Goal: Consume media (video, audio)

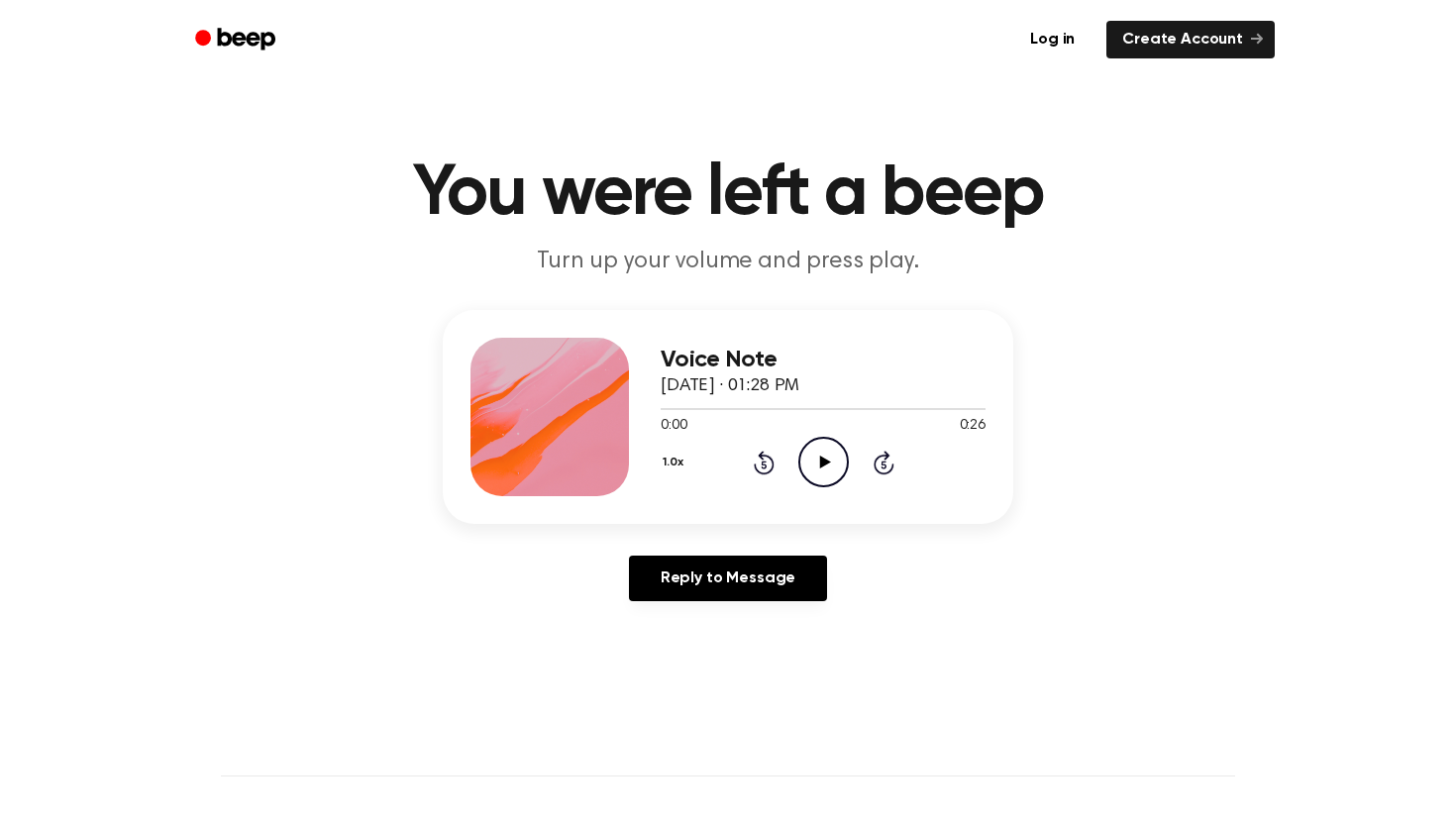
click at [830, 477] on icon "Play Audio" at bounding box center [823, 462] width 51 height 51
click at [830, 477] on icon "Pause Audio" at bounding box center [823, 462] width 51 height 51
